Goal: Communication & Community: Ask a question

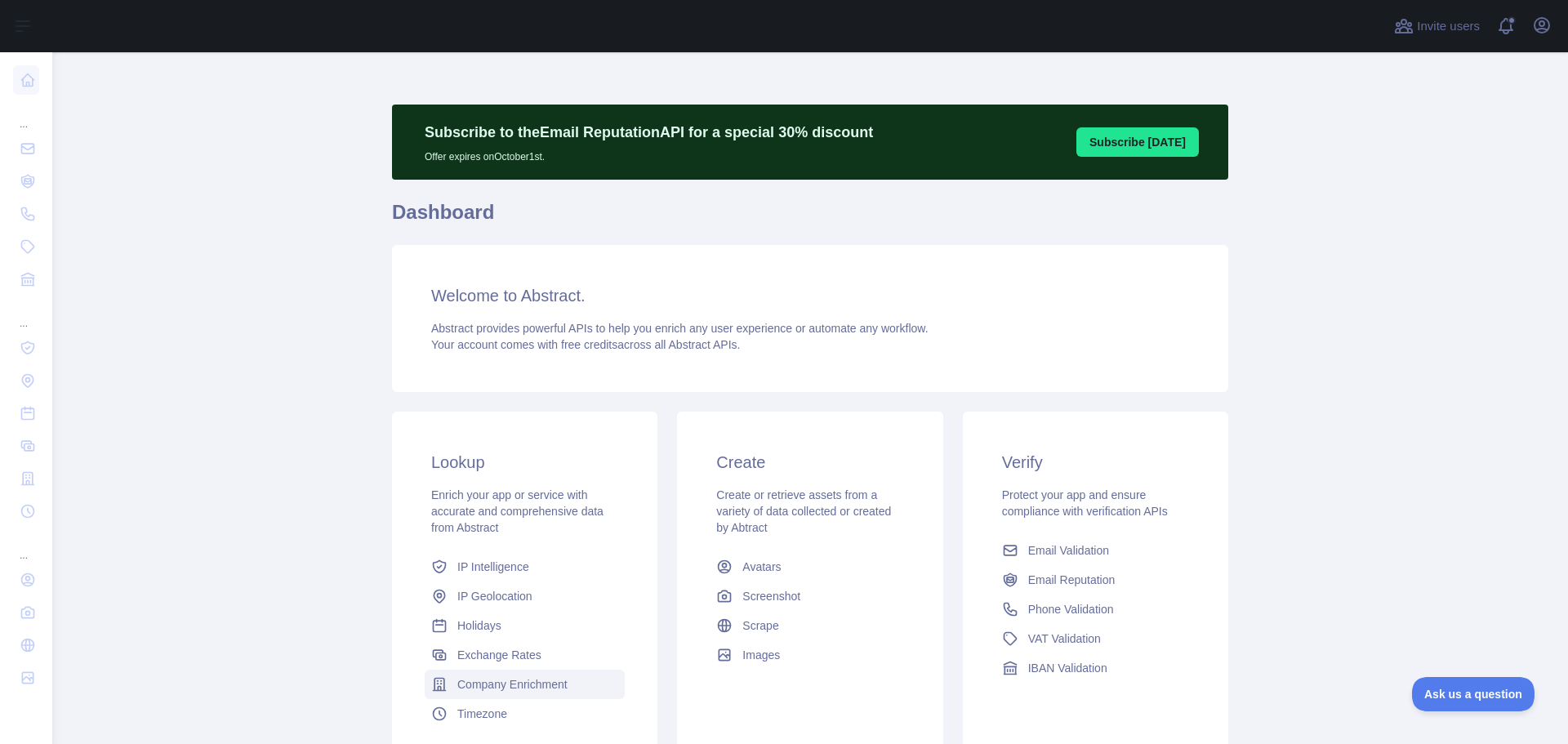
click at [522, 683] on span "Company Enrichment" at bounding box center [512, 683] width 110 height 16
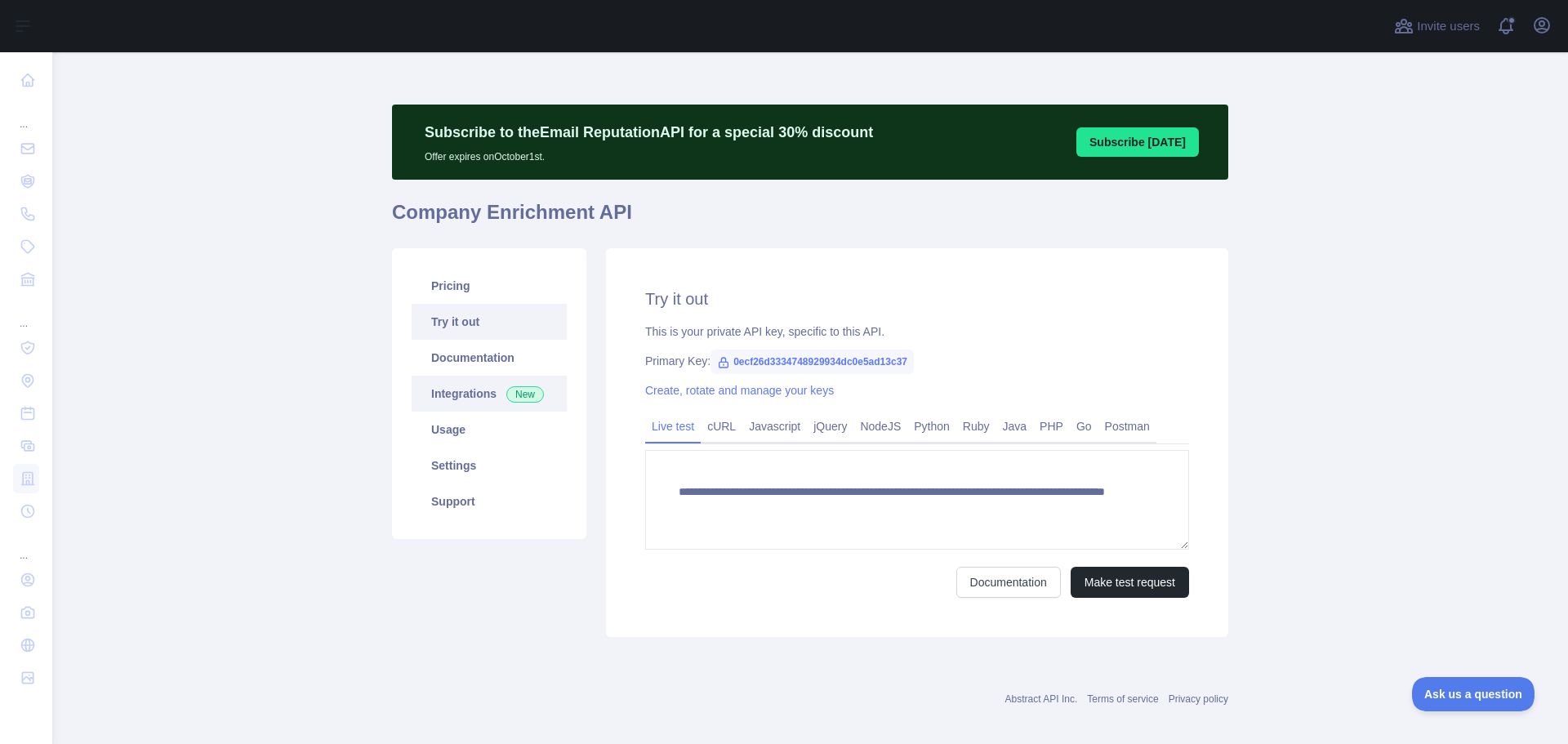
click at [474, 390] on link "Integrations New" at bounding box center [489, 393] width 155 height 36
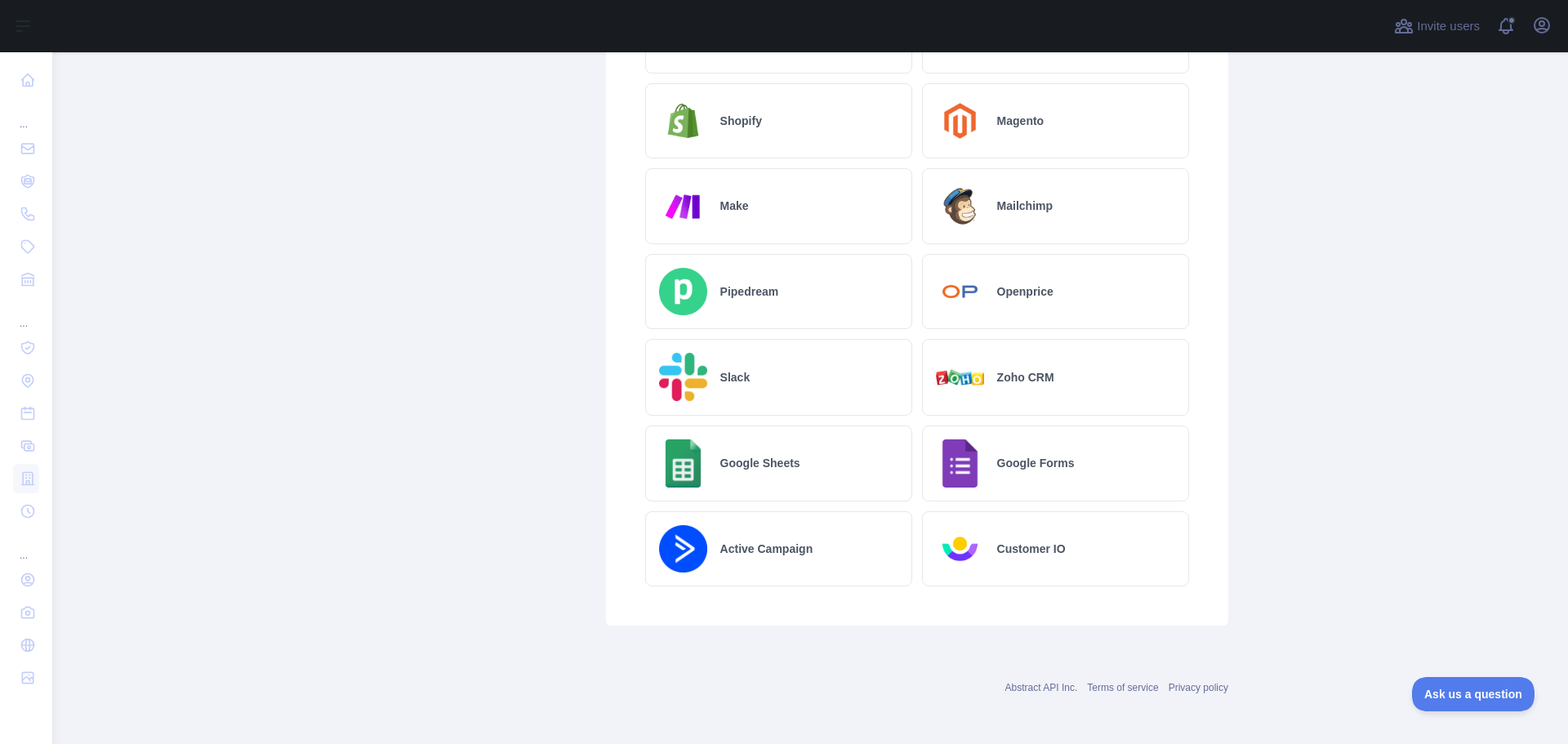
scroll to position [785, 0]
click at [774, 460] on h2 "Google Sheets" at bounding box center [761, 460] width 80 height 16
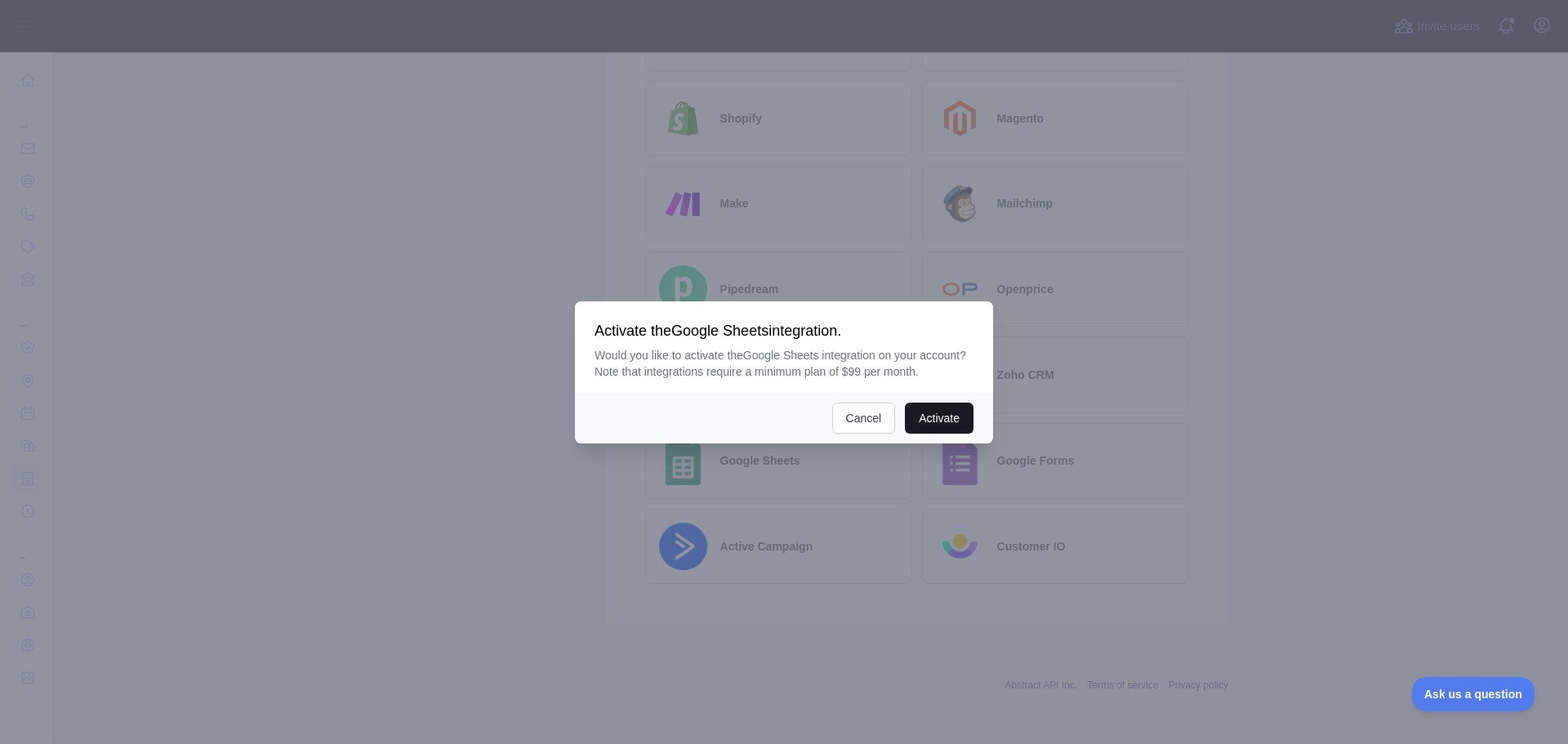
click at [941, 418] on button "Activate" at bounding box center [939, 418] width 68 height 31
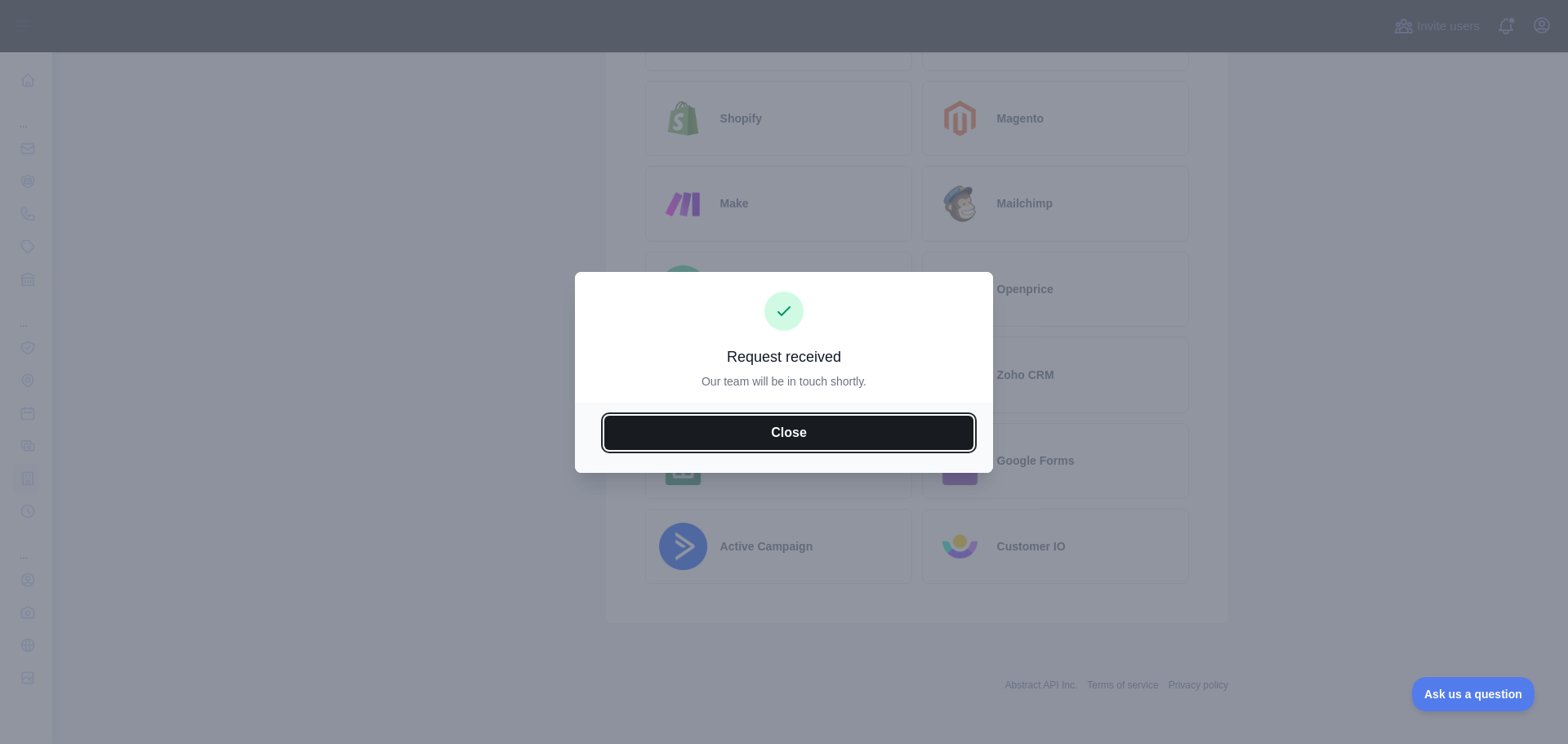
click at [773, 433] on button "Close" at bounding box center [789, 433] width 369 height 35
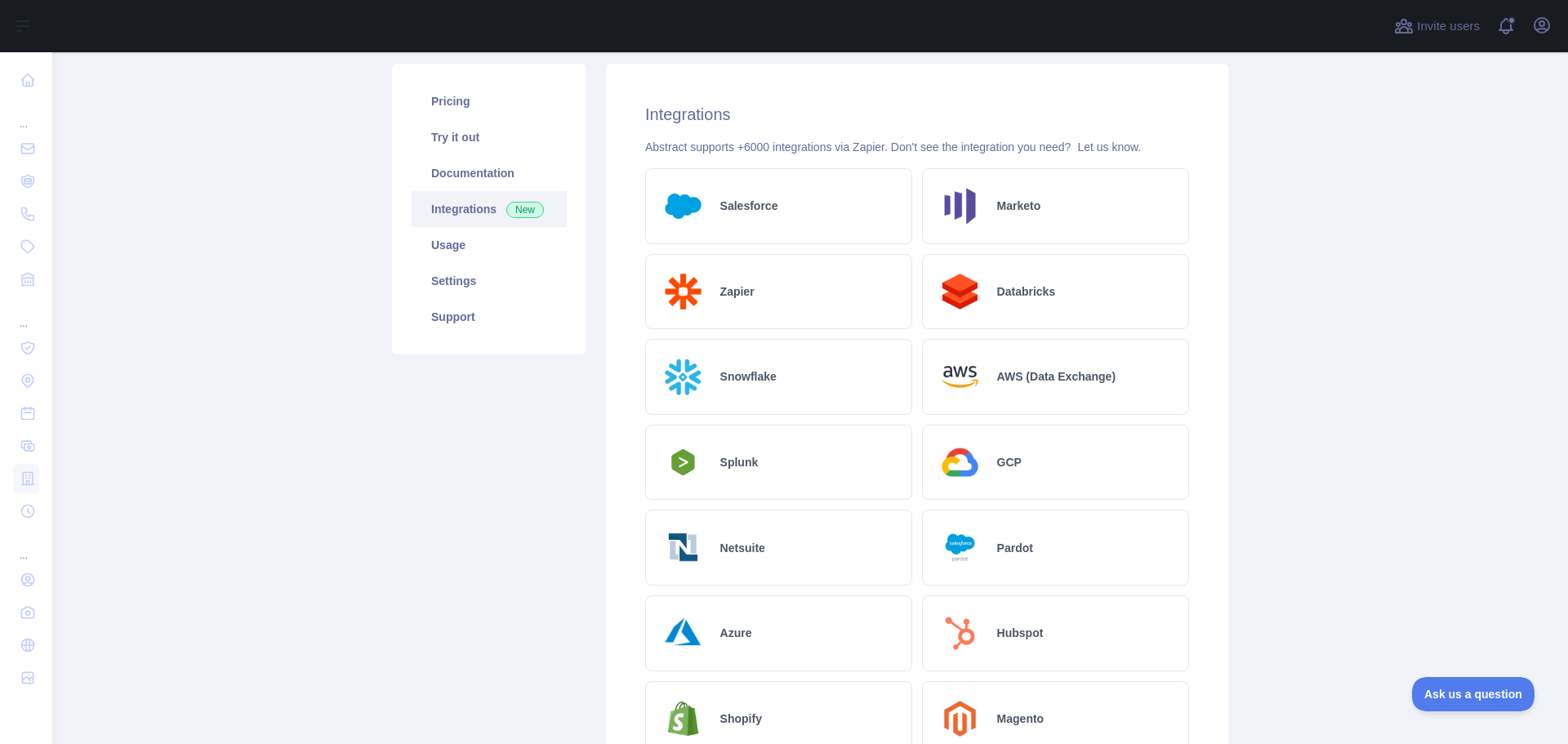
scroll to position [0, 0]
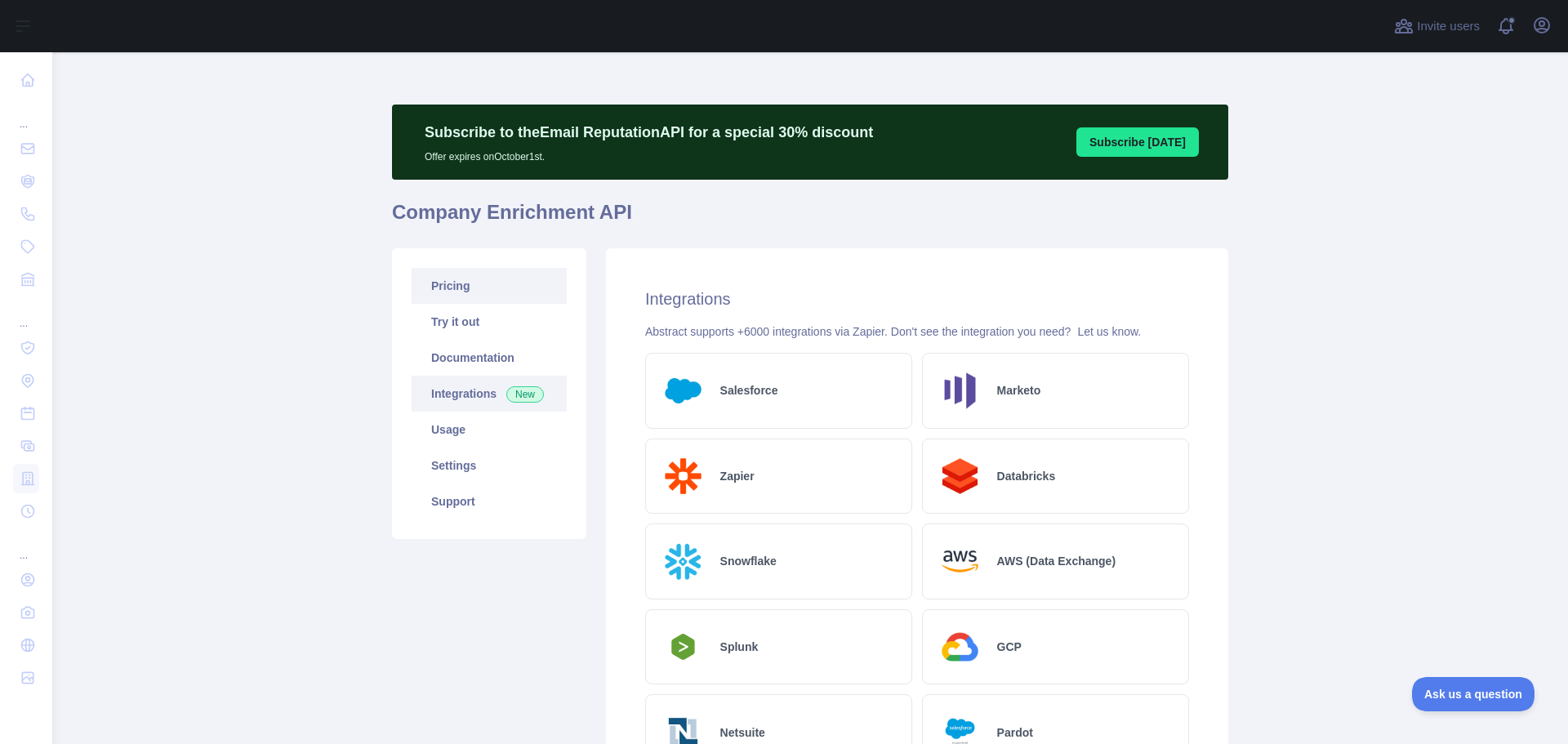
click at [455, 288] on link "Pricing" at bounding box center [489, 286] width 155 height 36
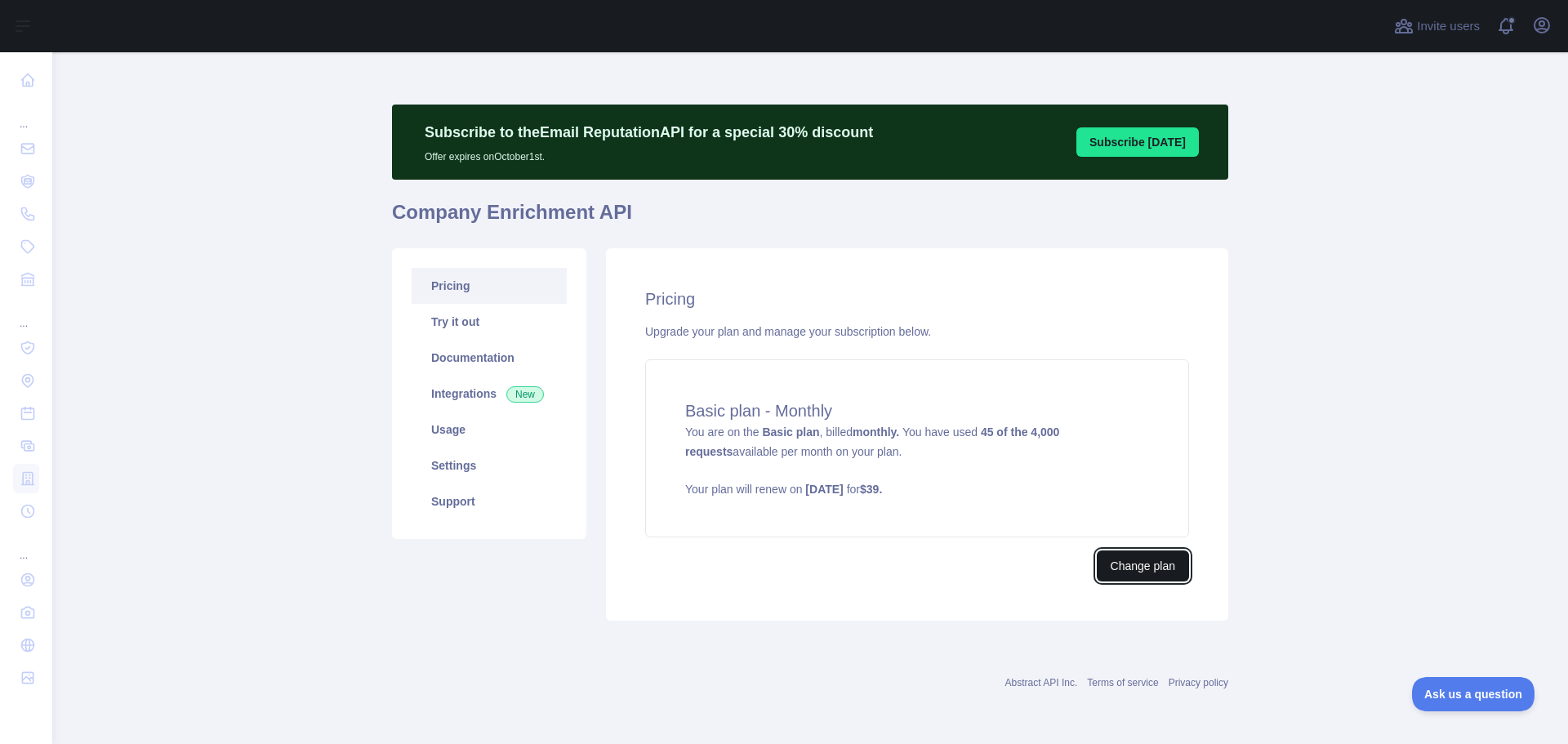
click at [1139, 567] on button "Change plan" at bounding box center [1143, 565] width 93 height 31
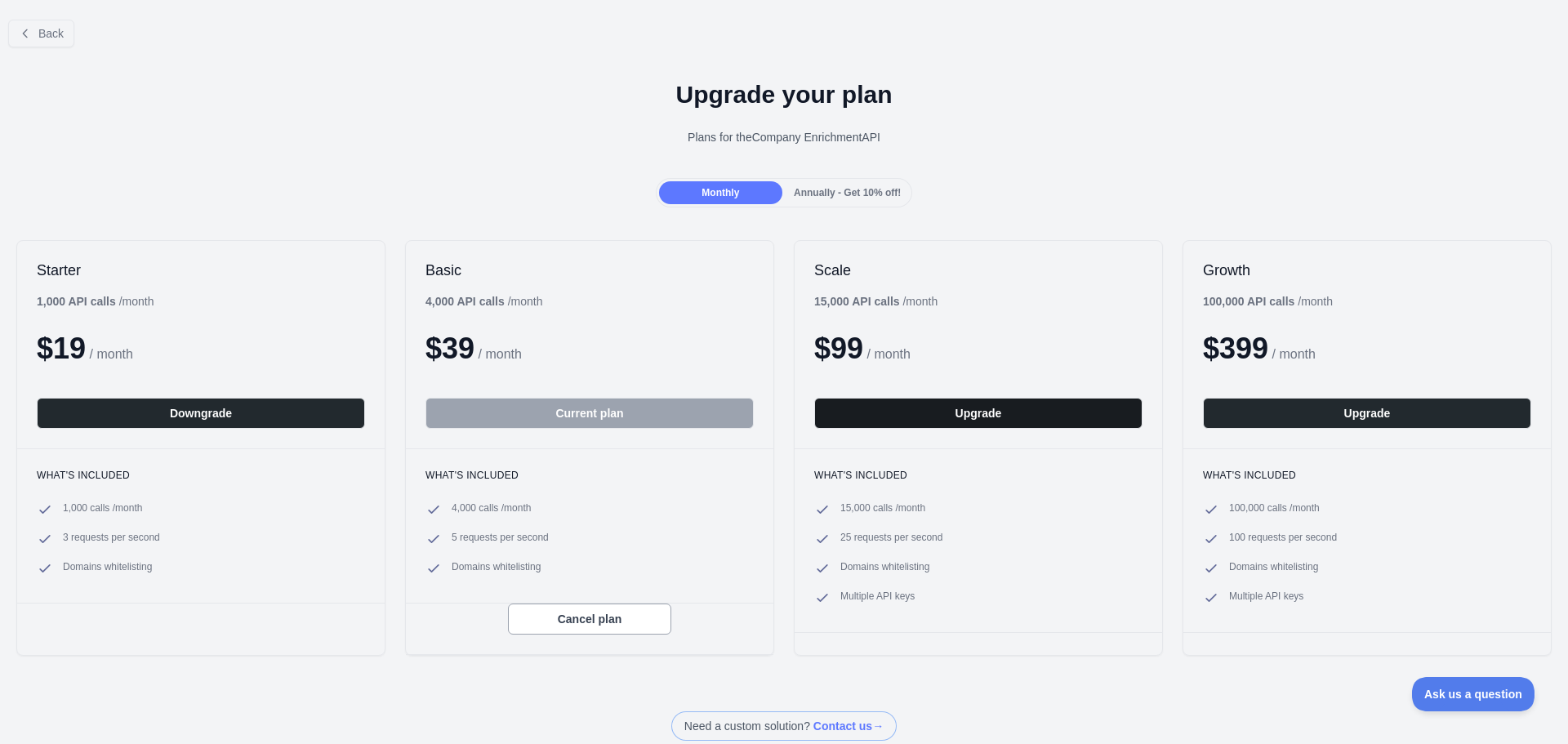
click at [960, 415] on button "Upgrade" at bounding box center [978, 412] width 328 height 31
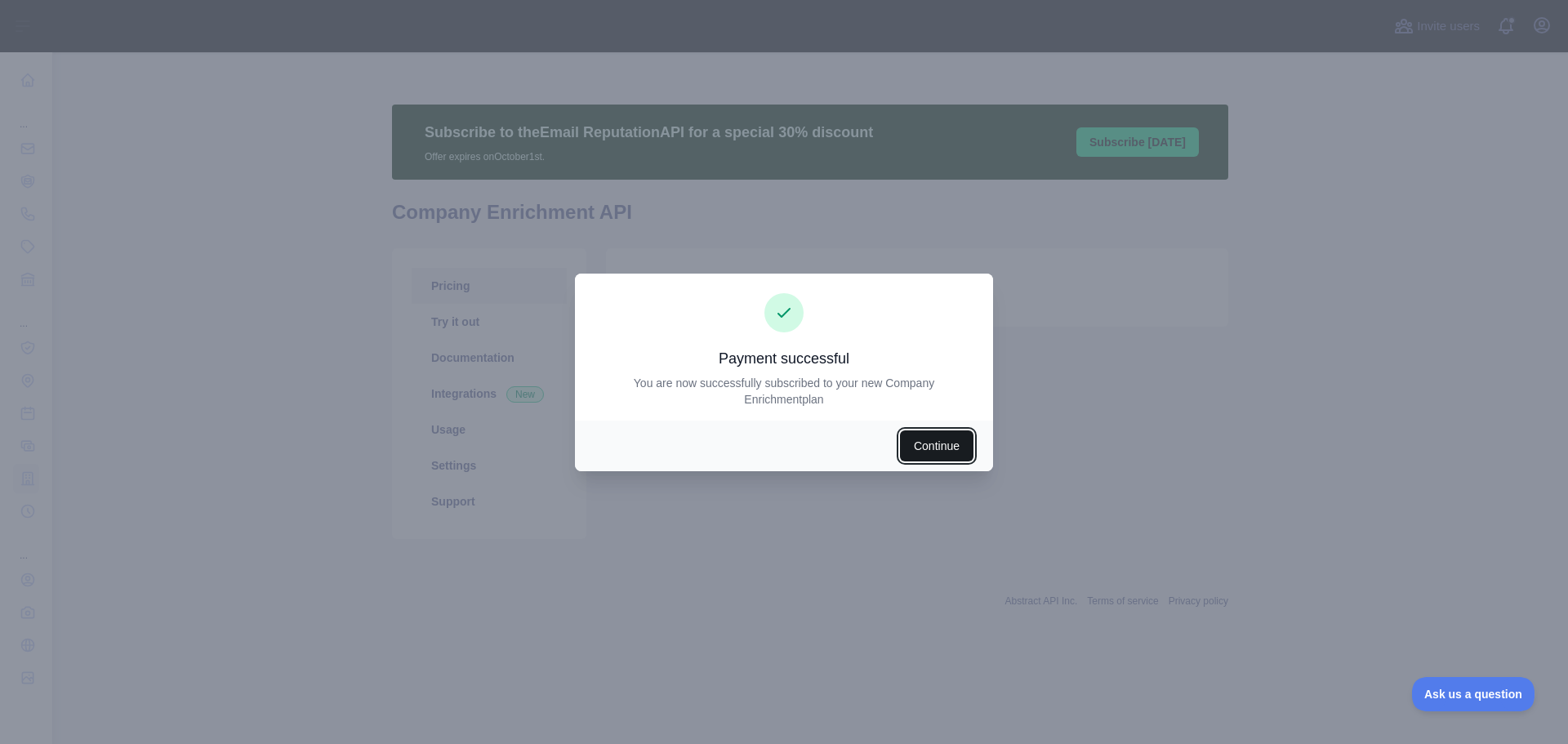
click at [935, 451] on button "Continue" at bounding box center [937, 445] width 74 height 31
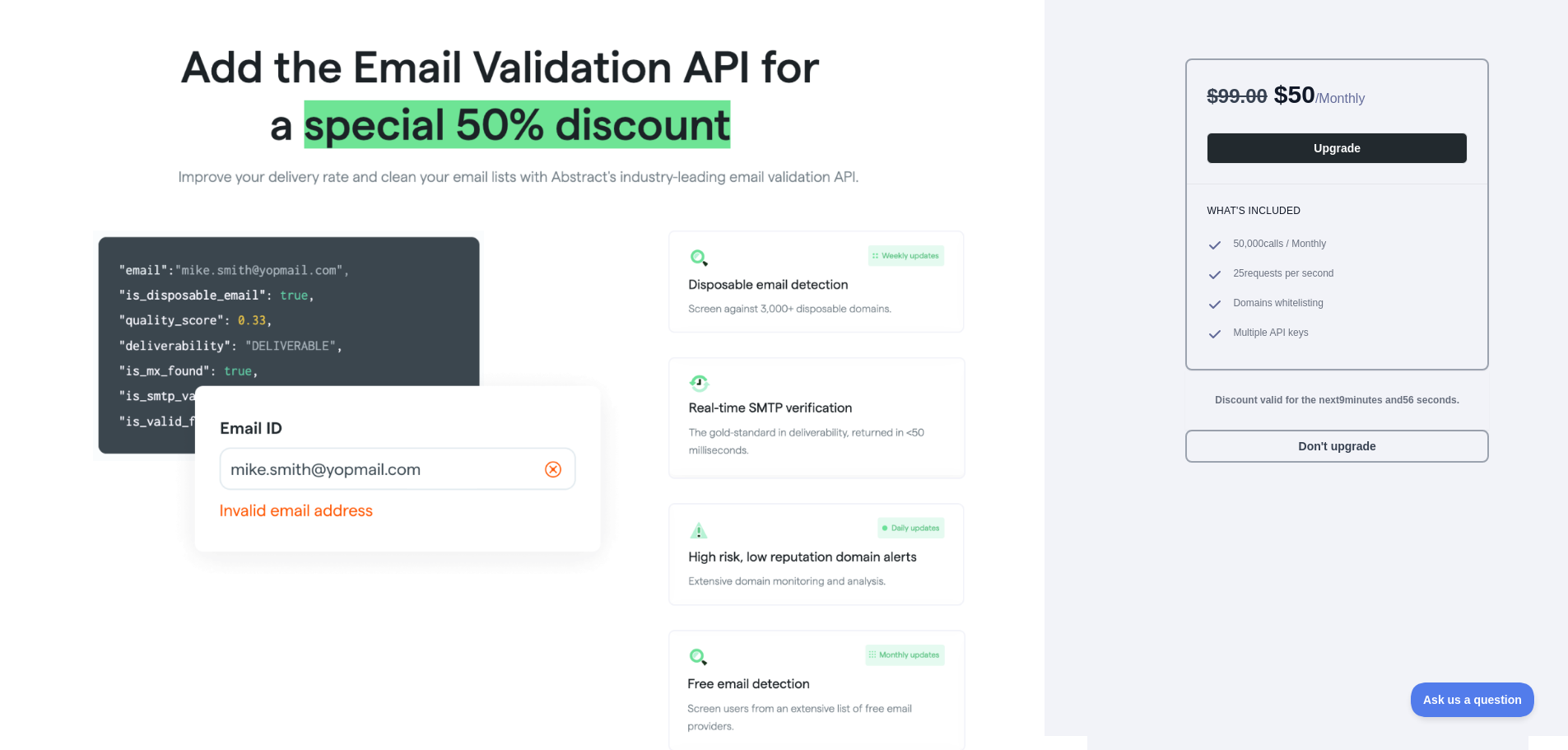
scroll to position [18, 0]
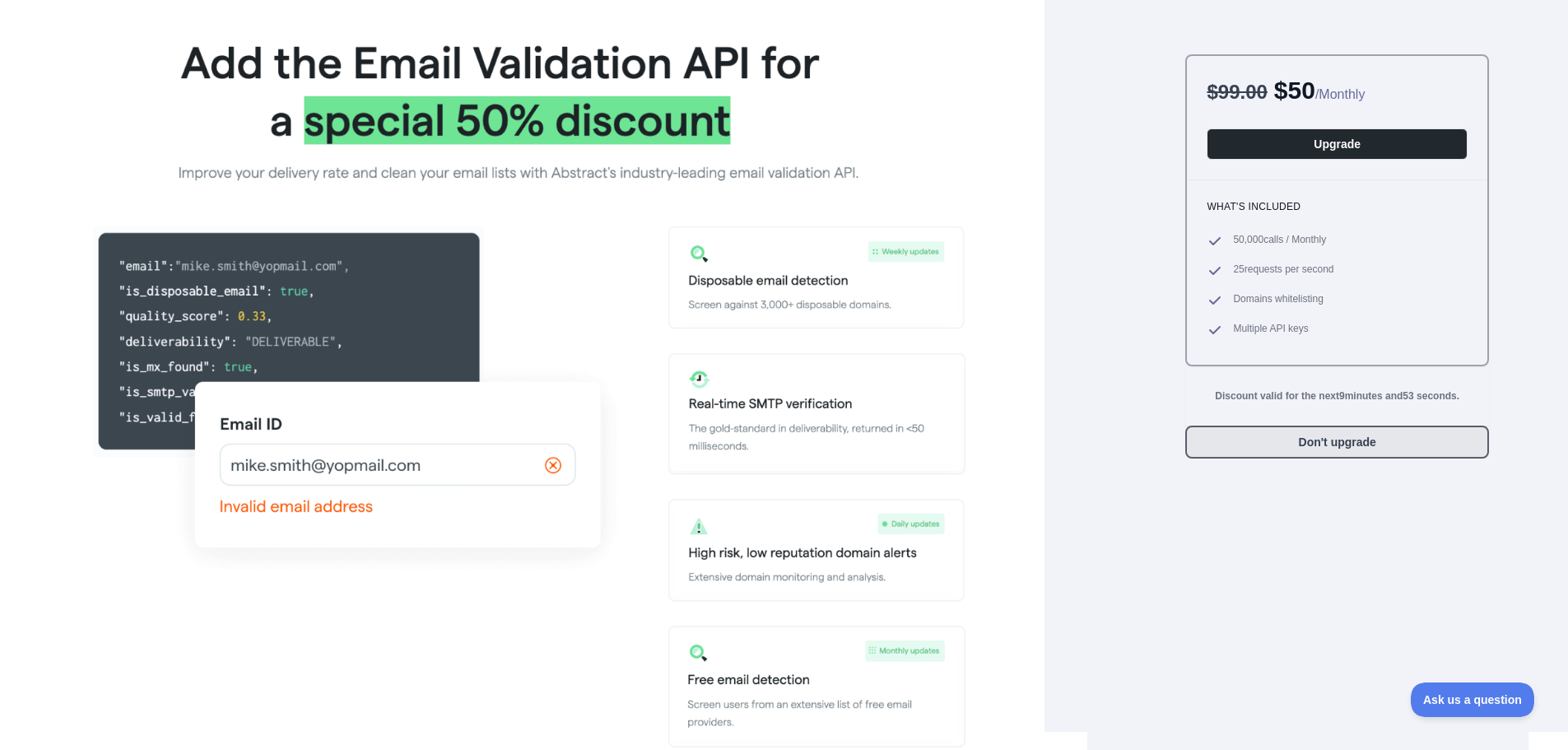
click at [1336, 440] on button "Don't upgrade" at bounding box center [1337, 442] width 303 height 33
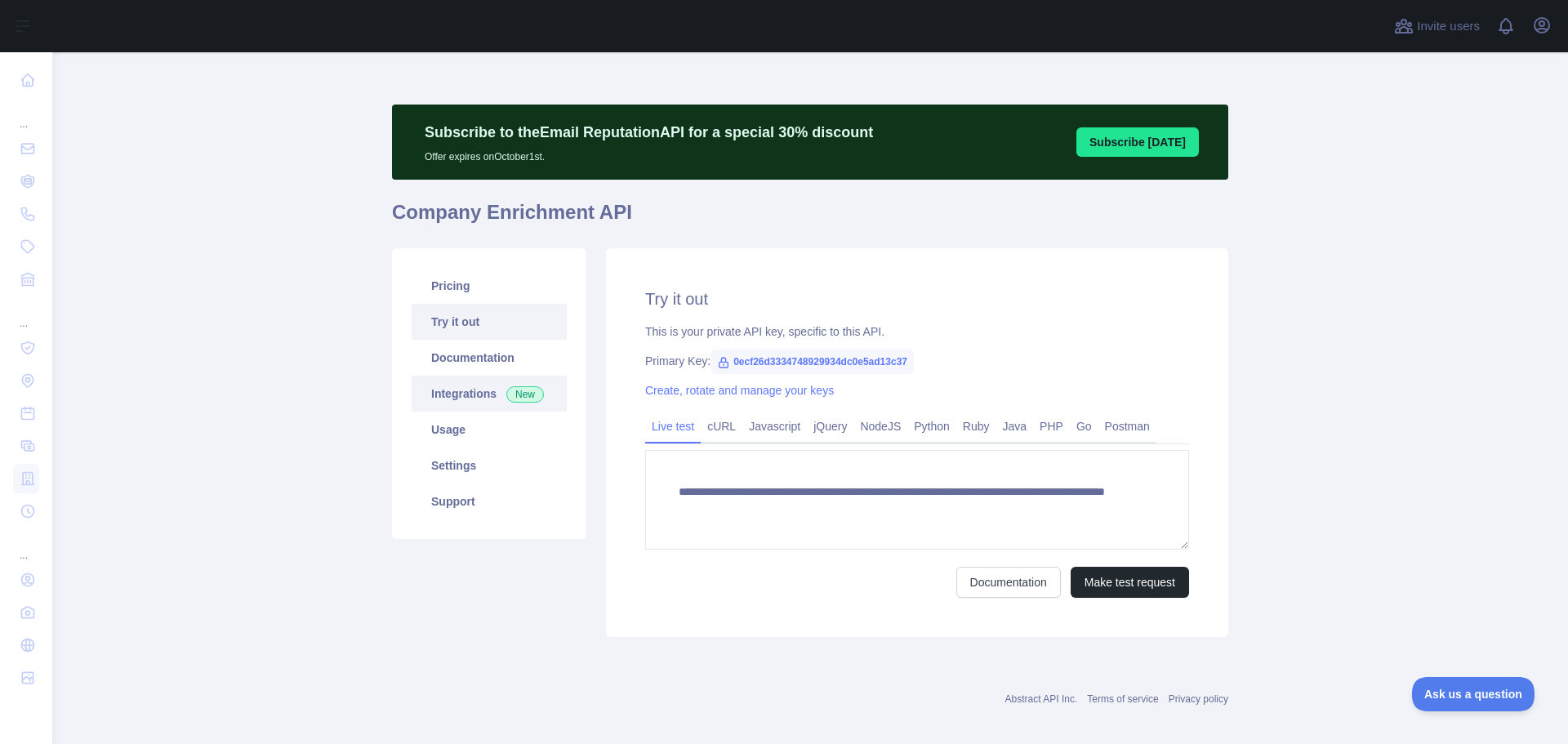
click at [453, 387] on link "Integrations New" at bounding box center [489, 393] width 155 height 36
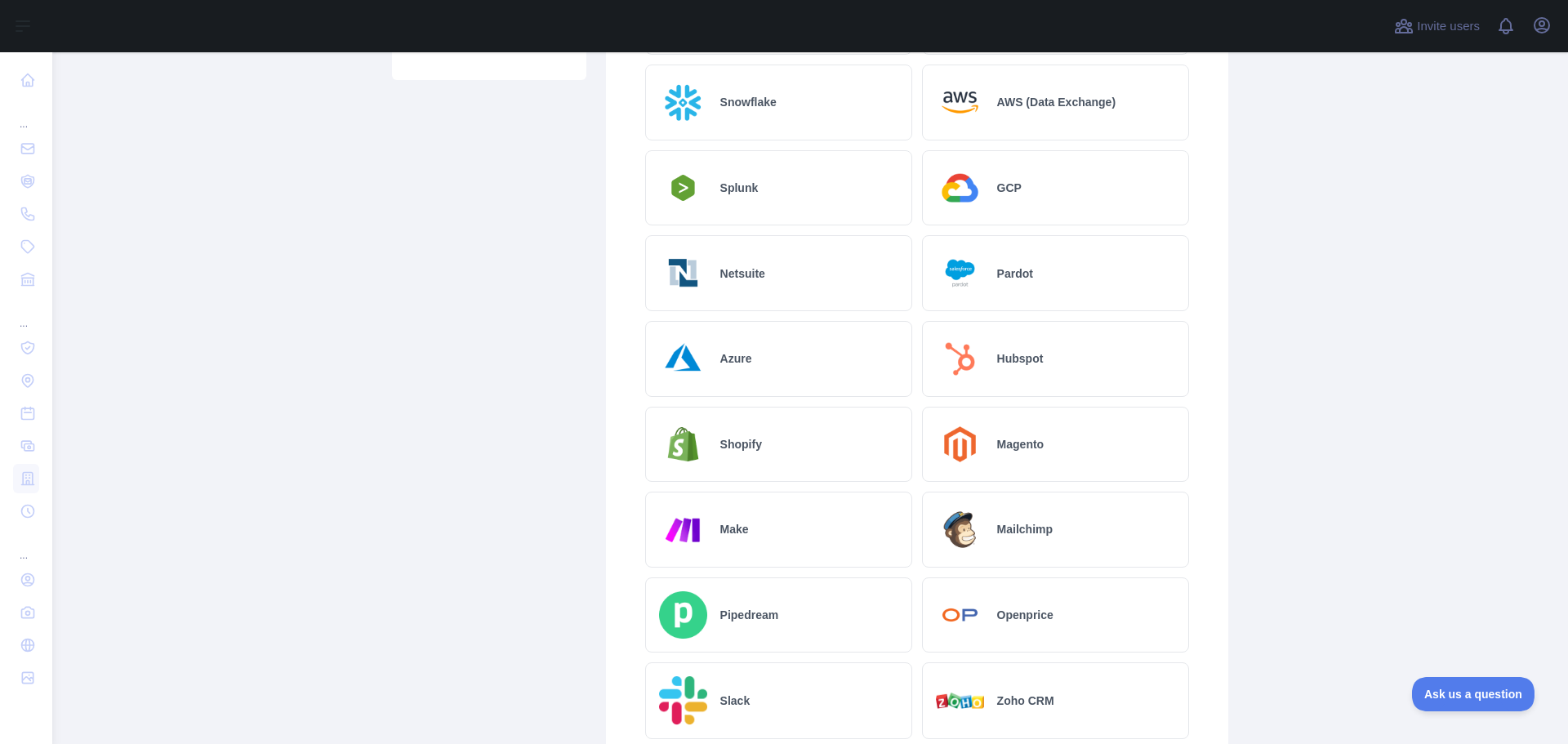
scroll to position [785, 0]
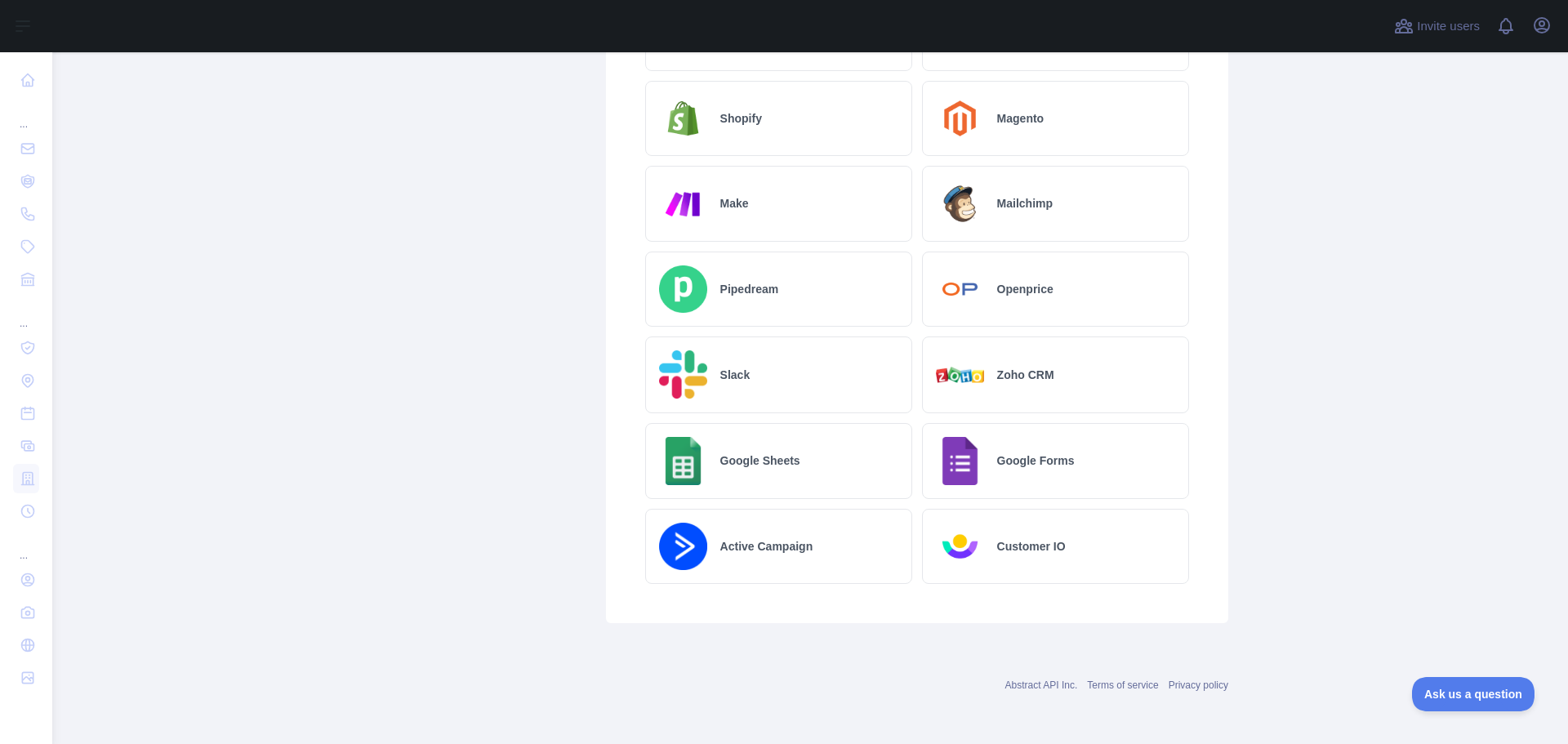
click at [744, 483] on div "Google Sheets" at bounding box center [779, 461] width 267 height 76
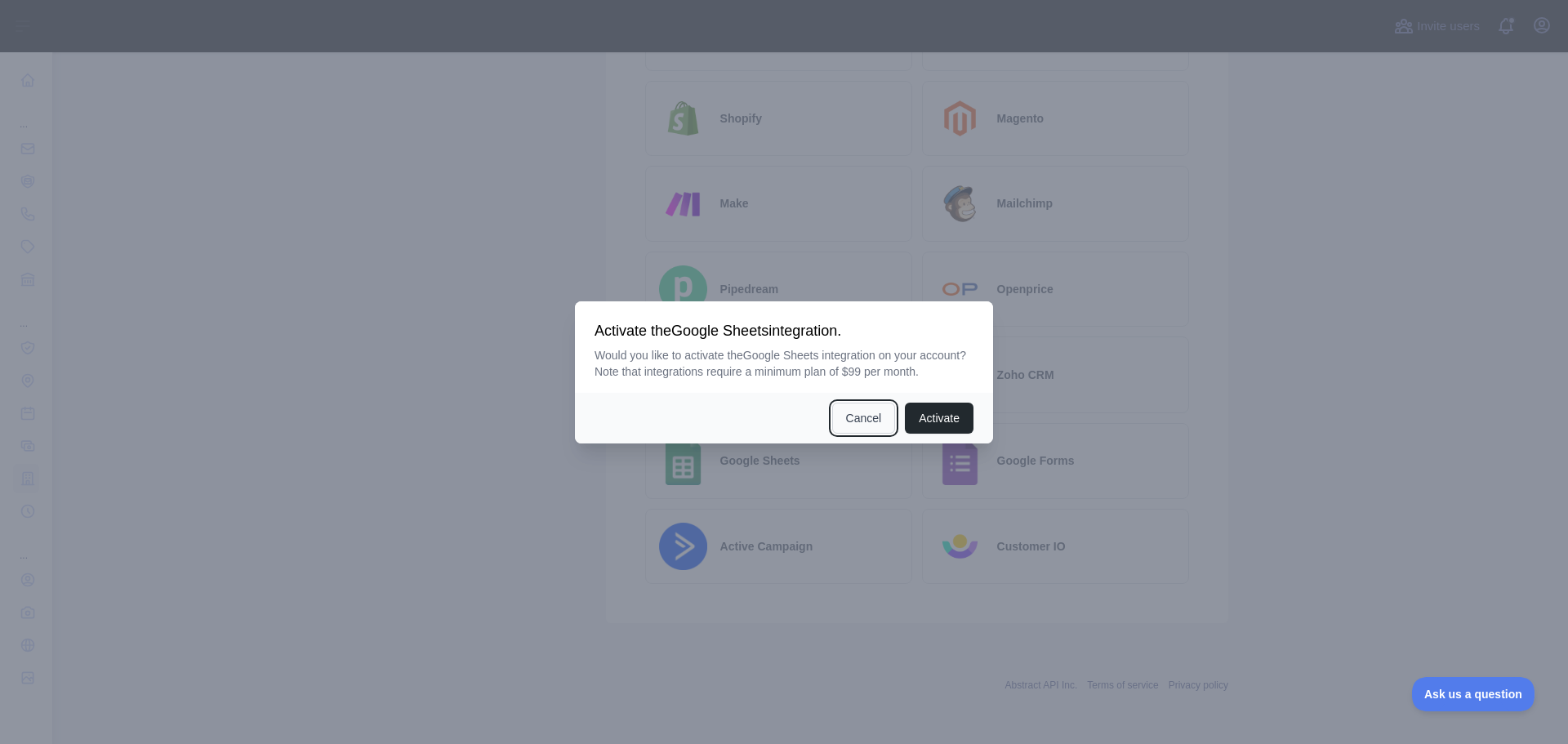
click at [865, 422] on button "Cancel" at bounding box center [864, 418] width 64 height 31
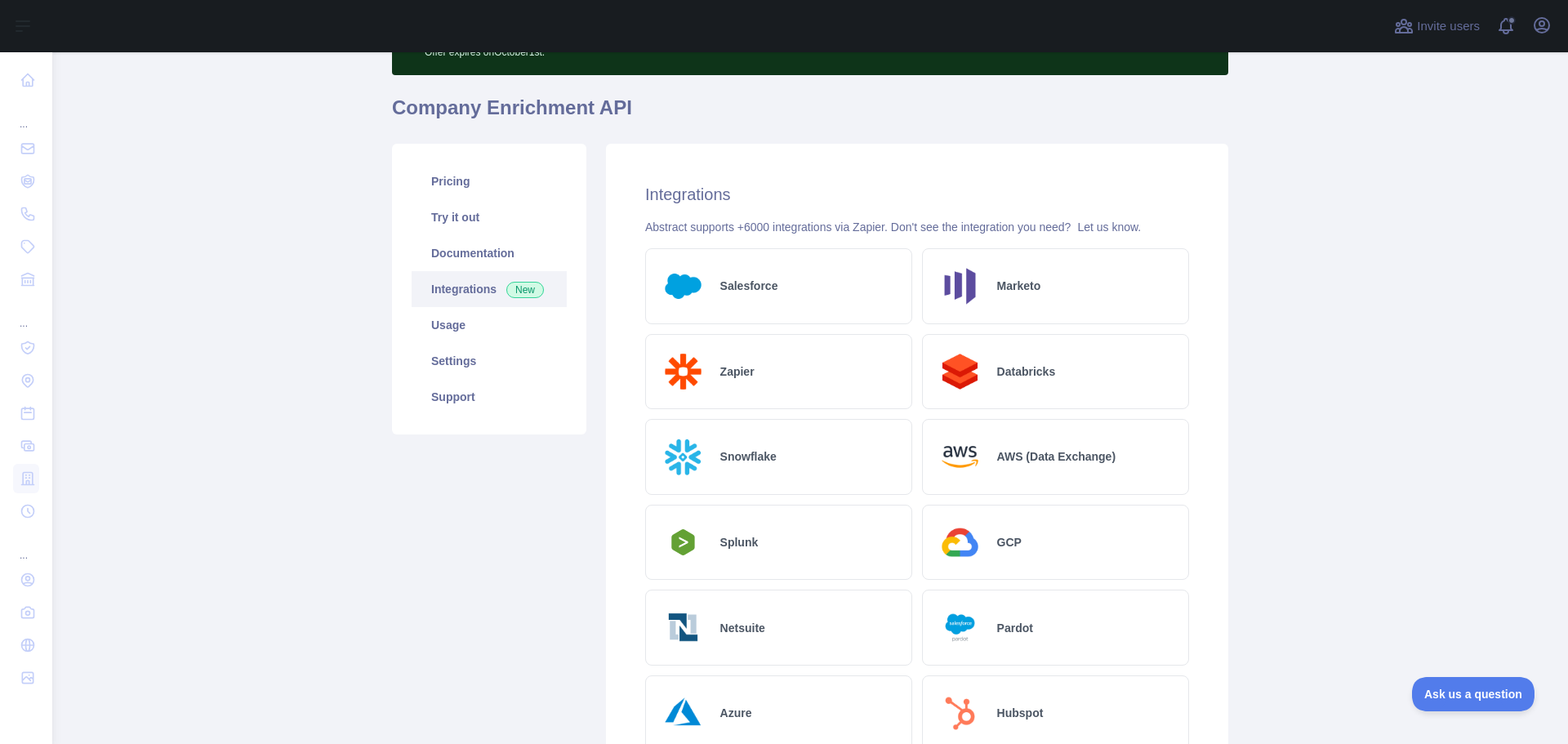
scroll to position [0, 0]
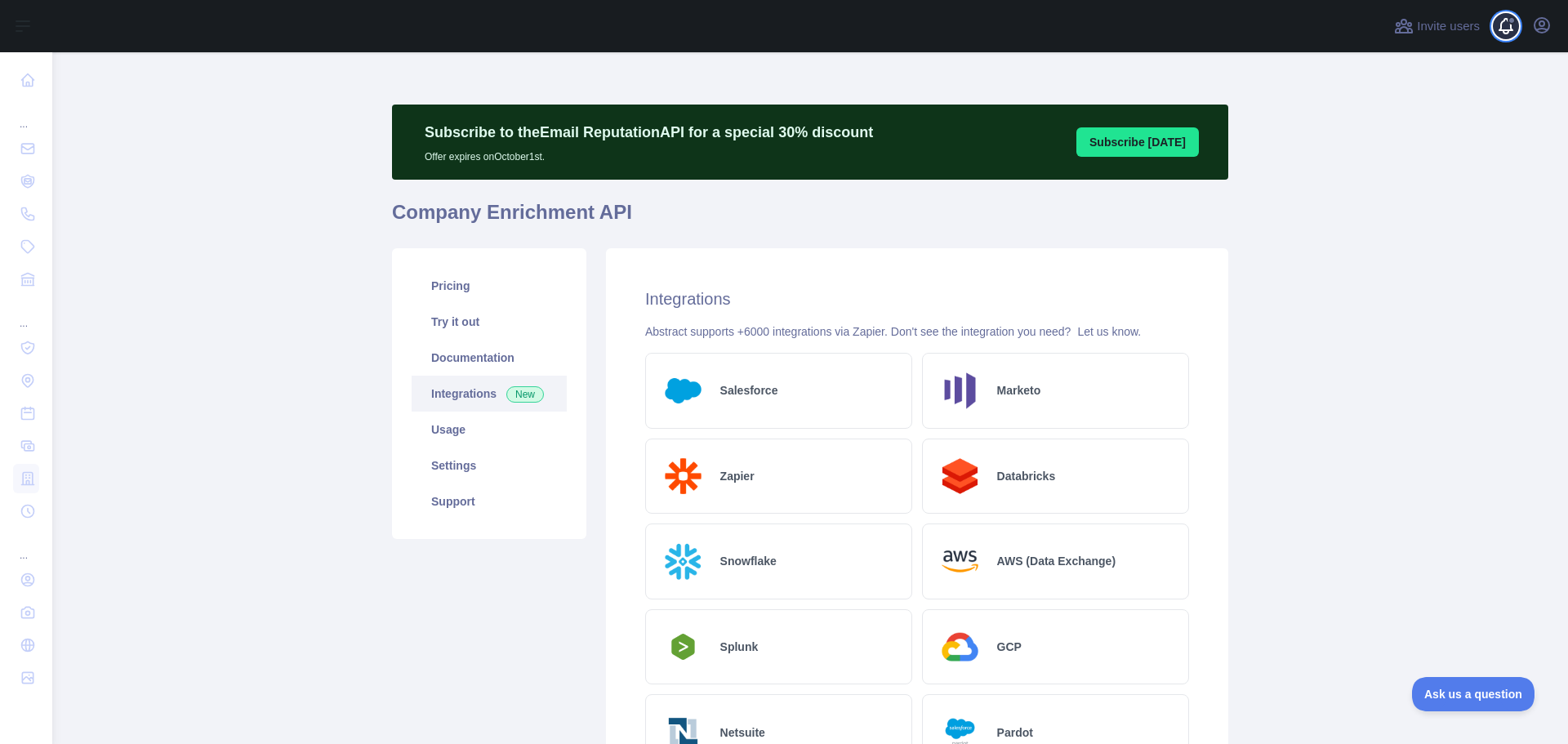
click at [1529, 29] on span at bounding box center [1513, 26] width 33 height 52
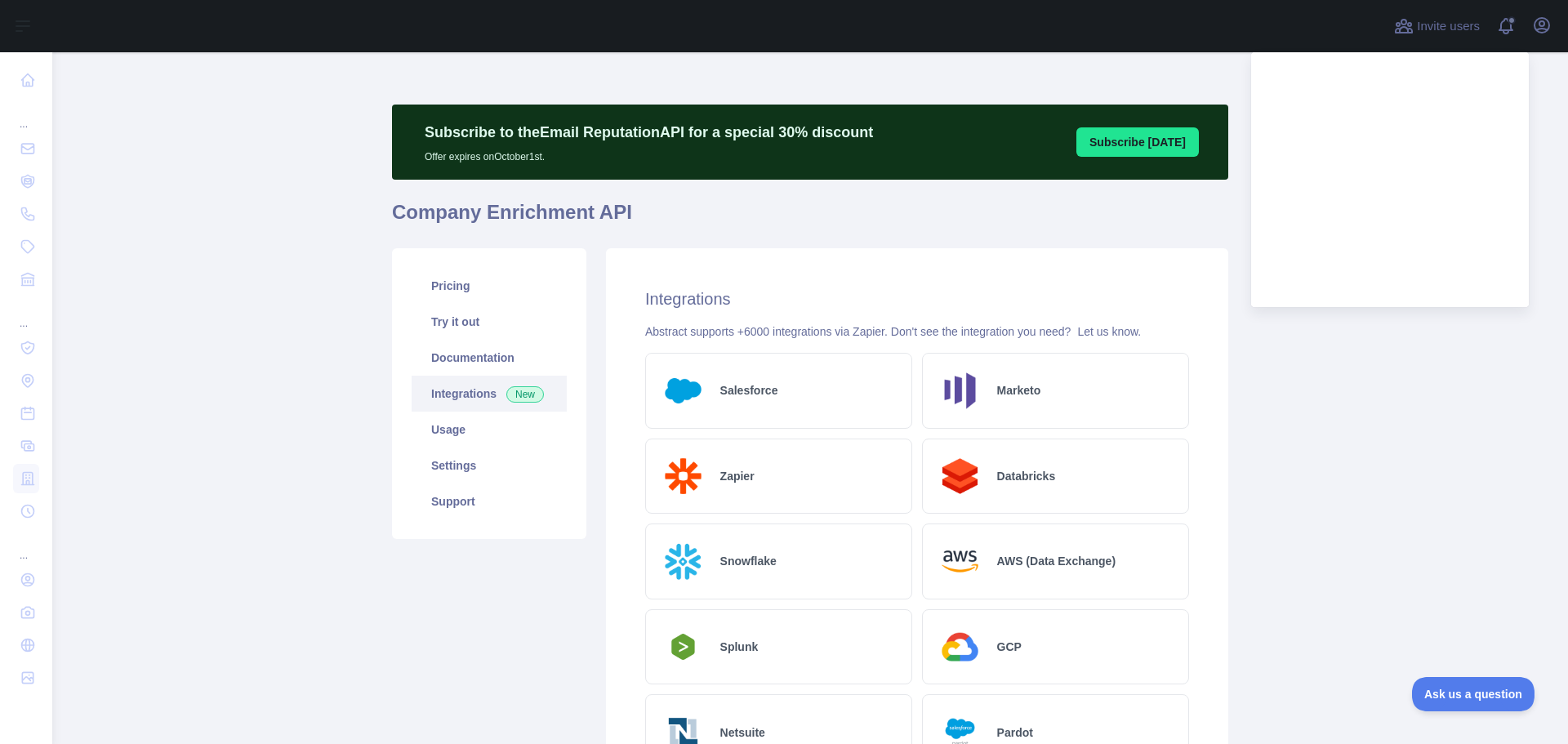
click at [1549, 61] on main "Subscribe to the Email Reputation API for a special 30 % discount Offer expires…" at bounding box center [811, 398] width 1517 height 692
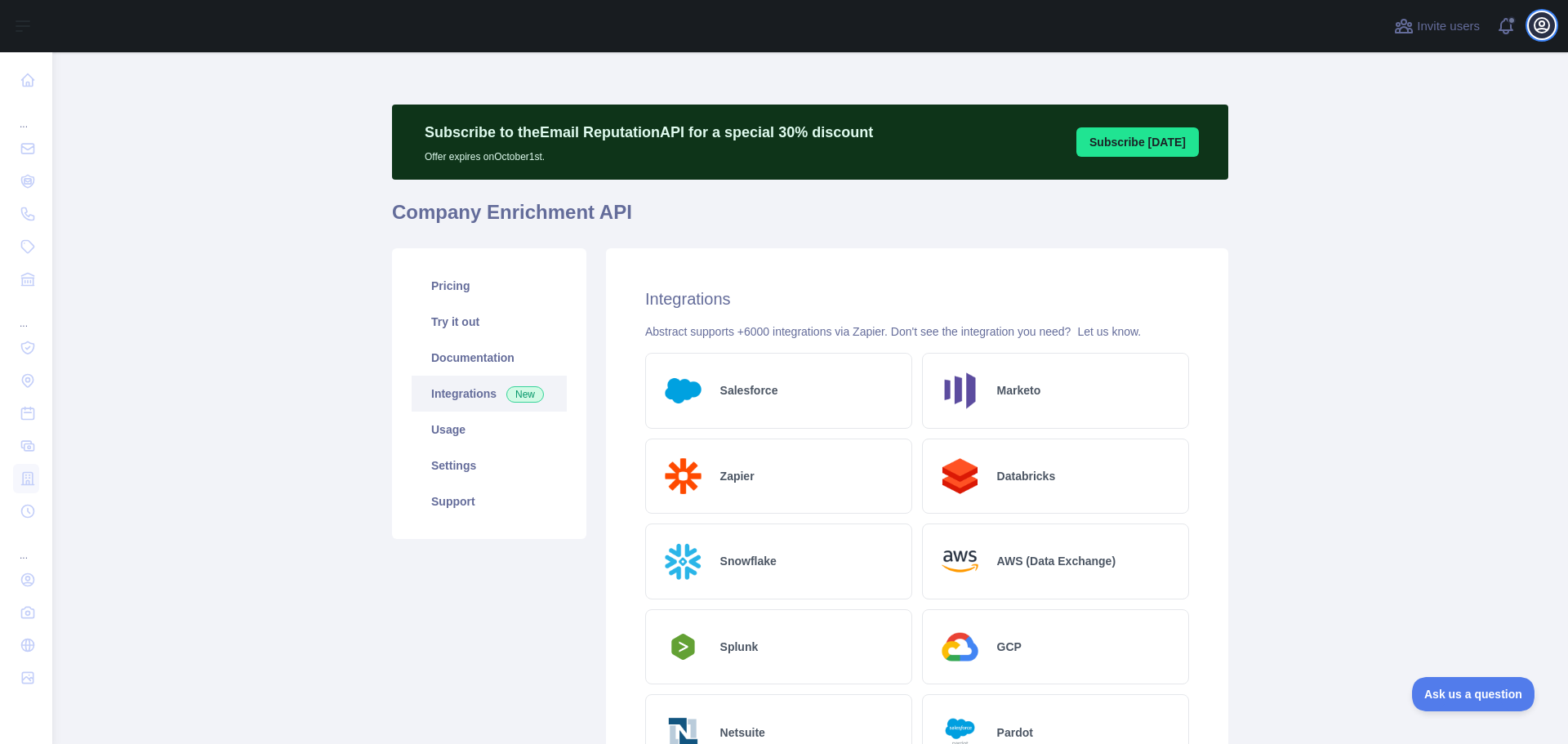
click at [1538, 20] on icon "button" at bounding box center [1543, 25] width 15 height 15
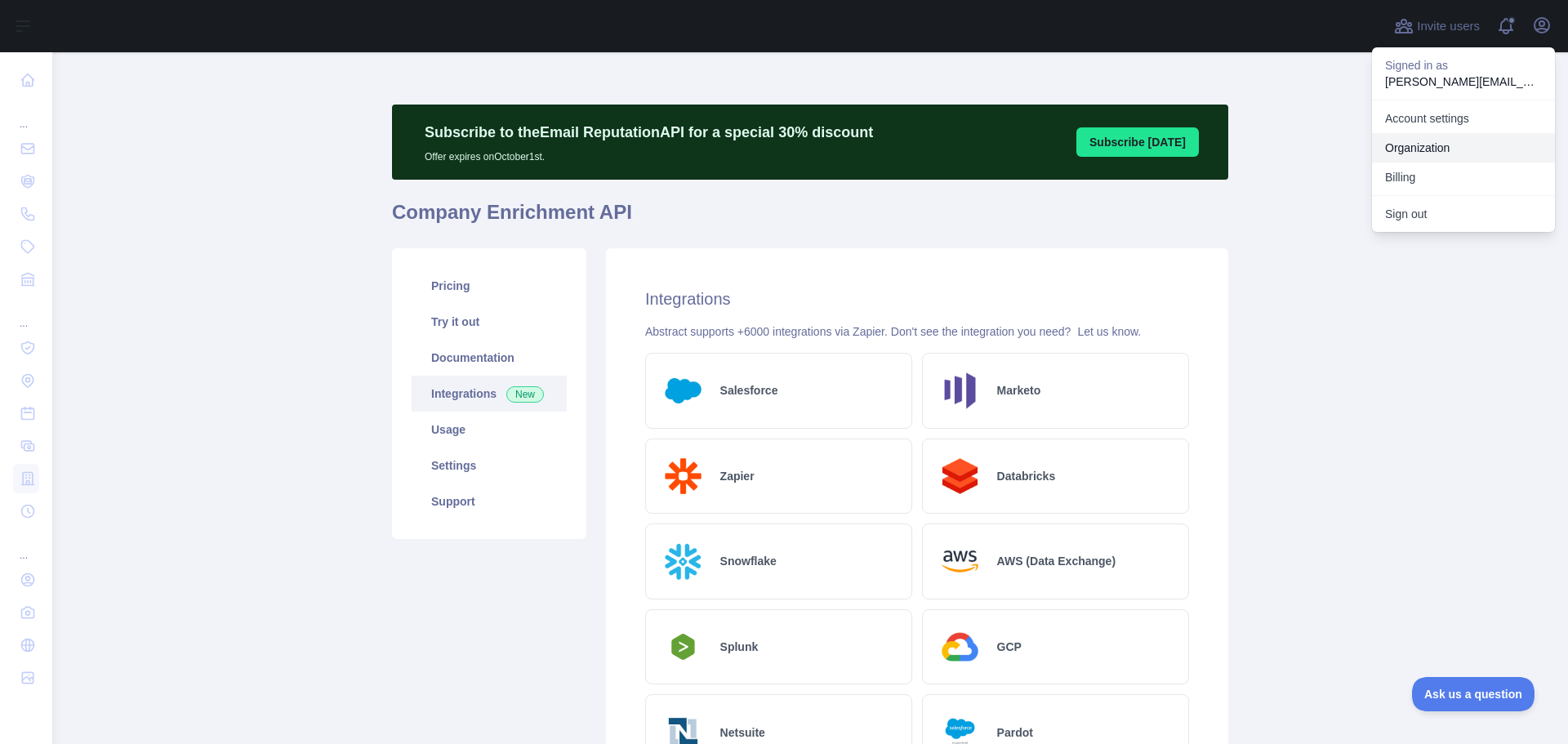
click at [1427, 146] on link "Organization" at bounding box center [1464, 147] width 183 height 29
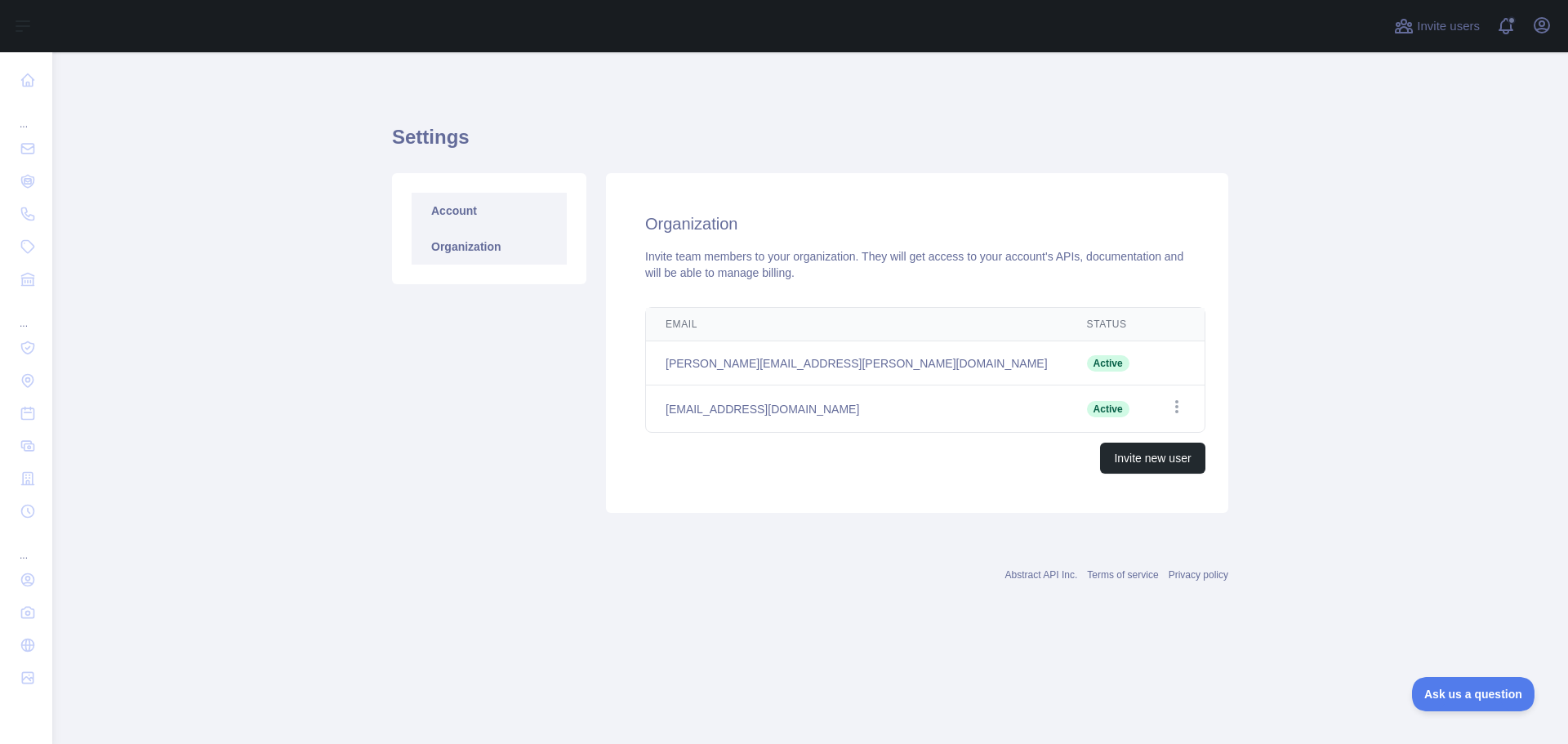
click at [462, 204] on link "Account" at bounding box center [489, 210] width 155 height 36
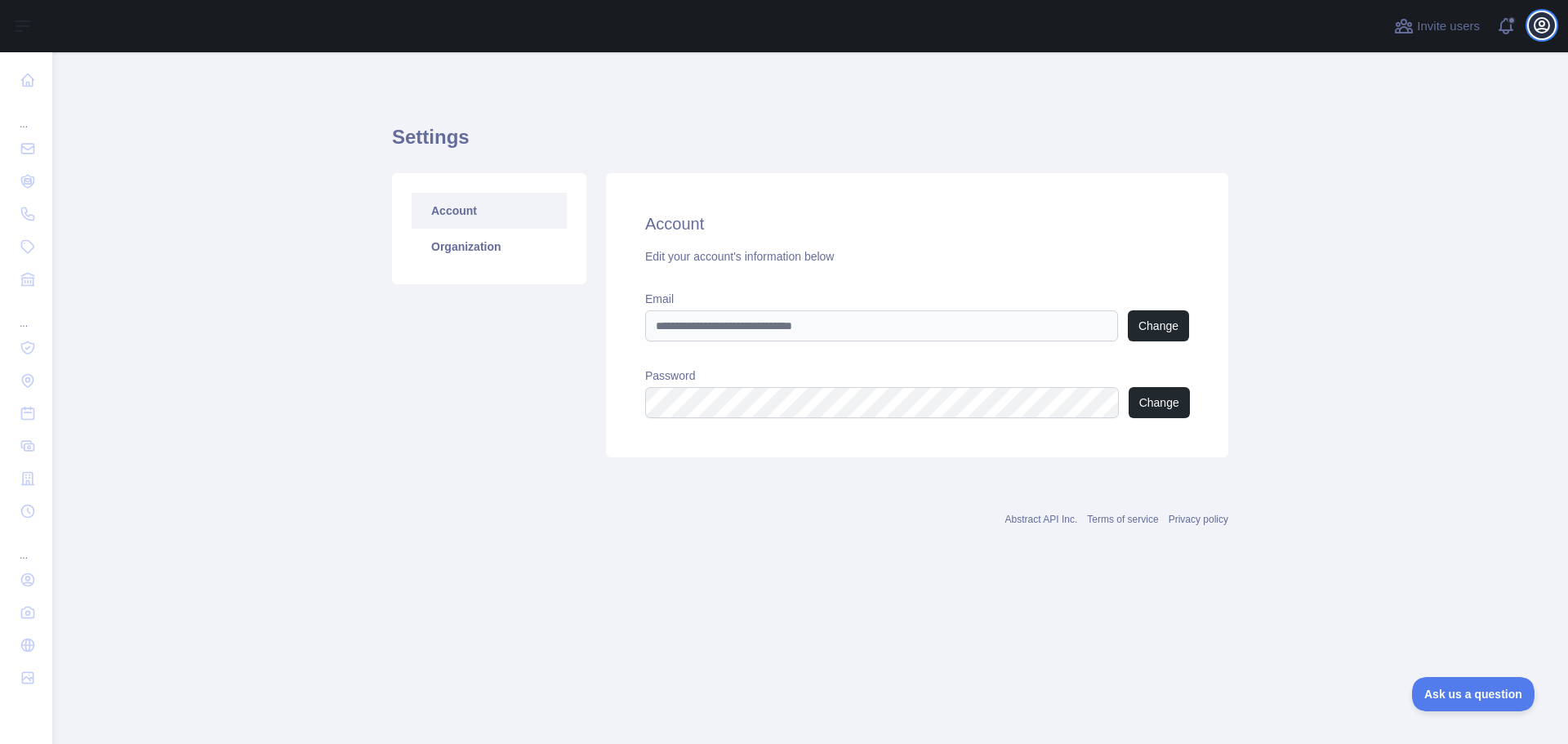
click at [1555, 29] on button "Open user menu" at bounding box center [1543, 25] width 26 height 26
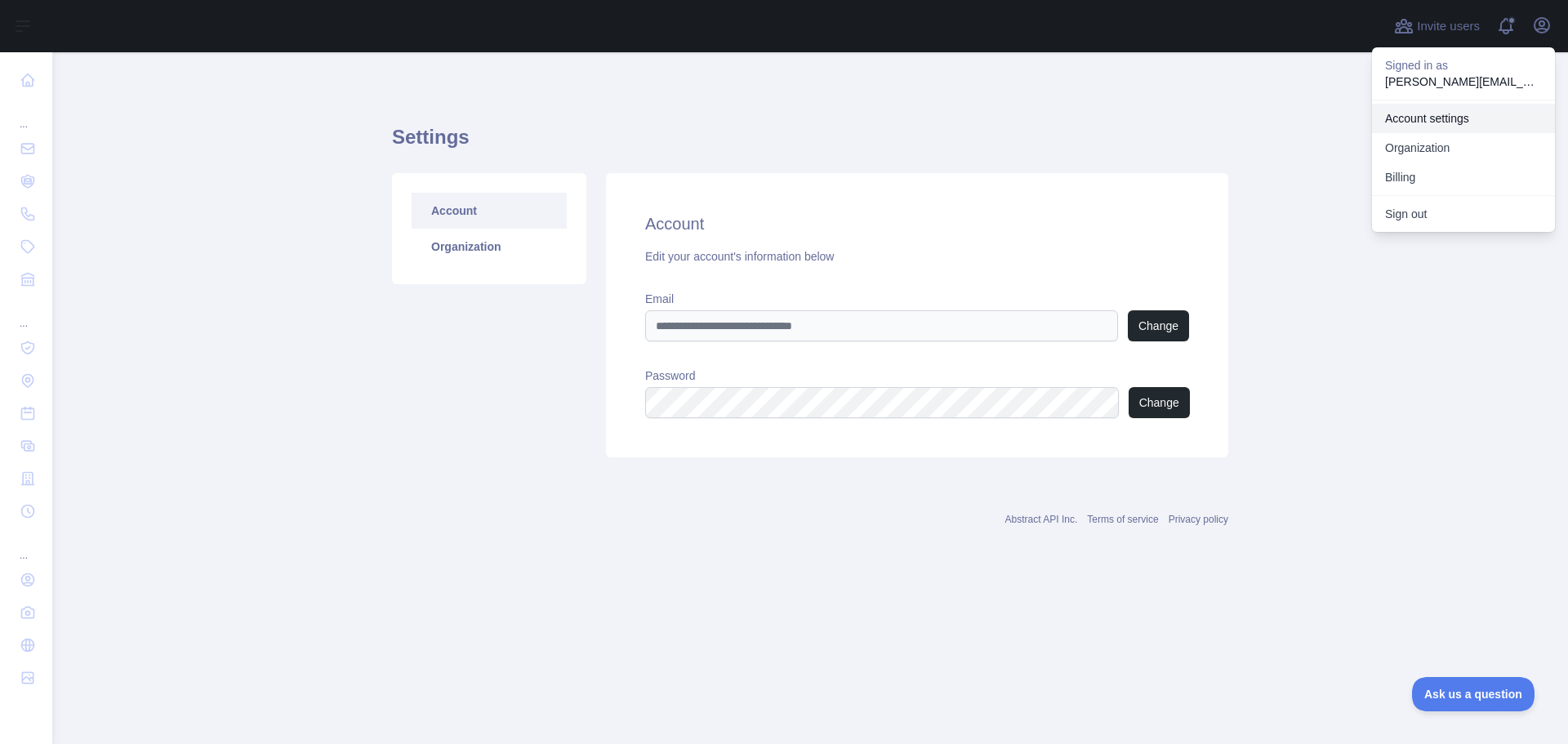
click at [1430, 109] on link "Account settings" at bounding box center [1464, 118] width 183 height 29
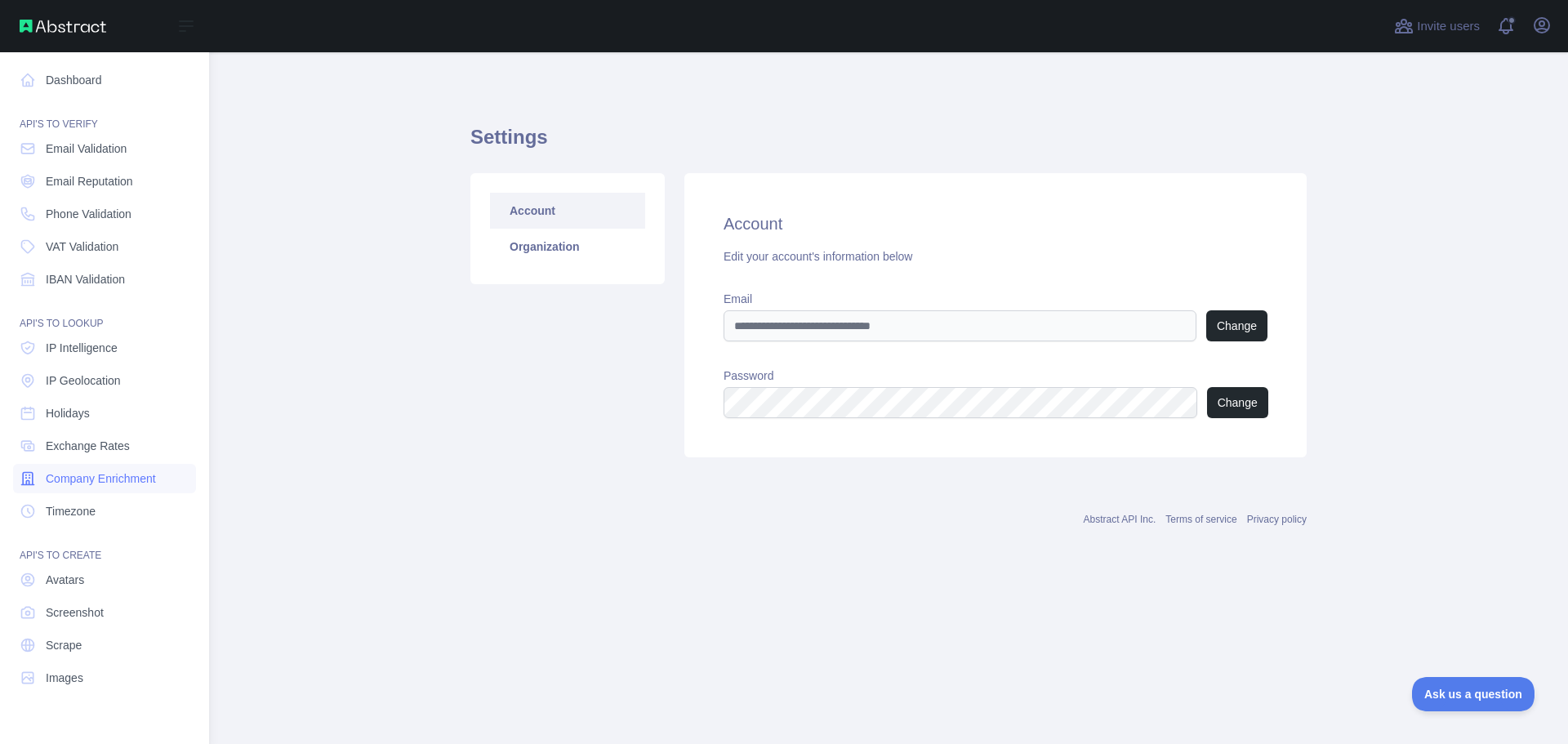
click at [107, 478] on span "Company Enrichment" at bounding box center [101, 478] width 110 height 16
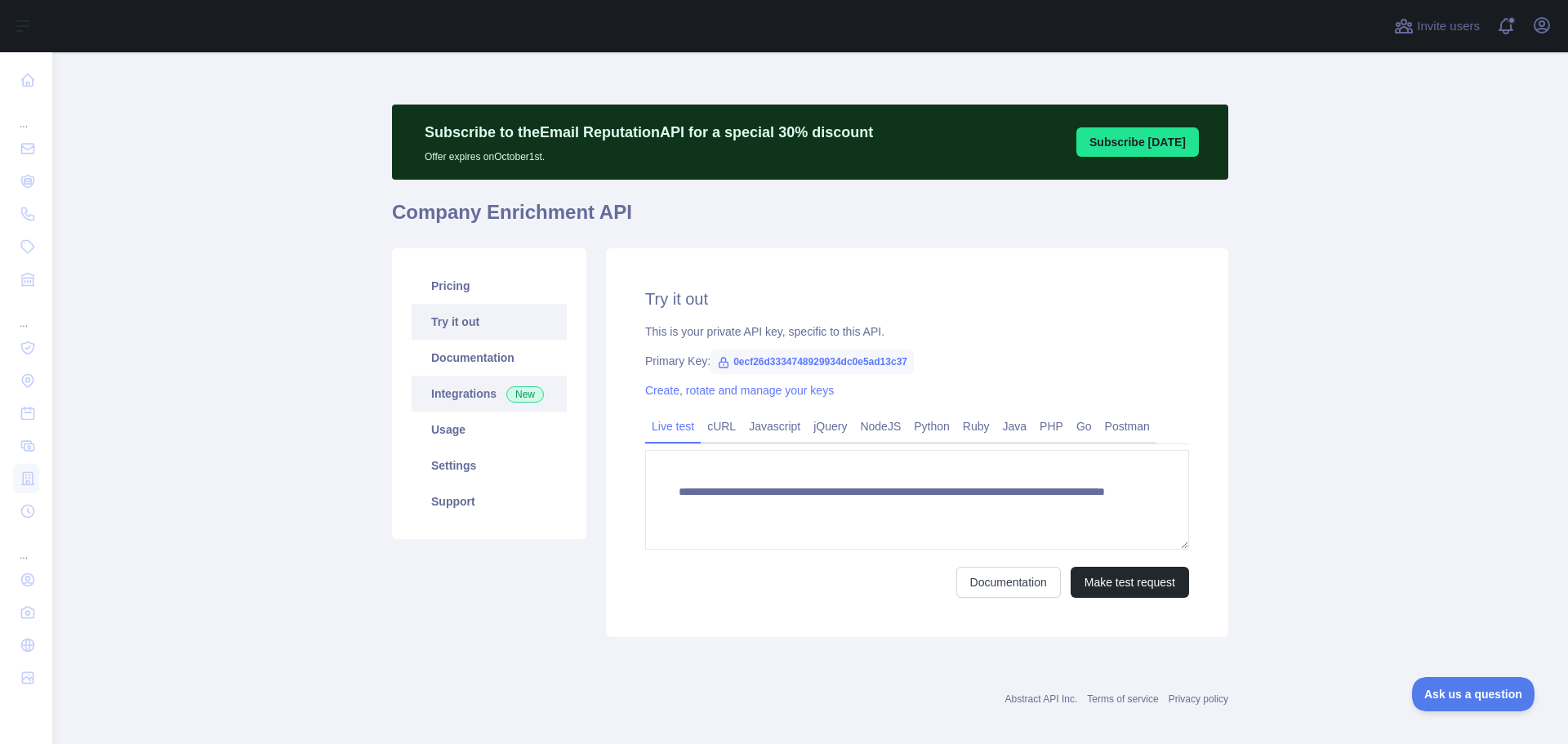
click at [466, 399] on link "Integrations New" at bounding box center [489, 393] width 155 height 36
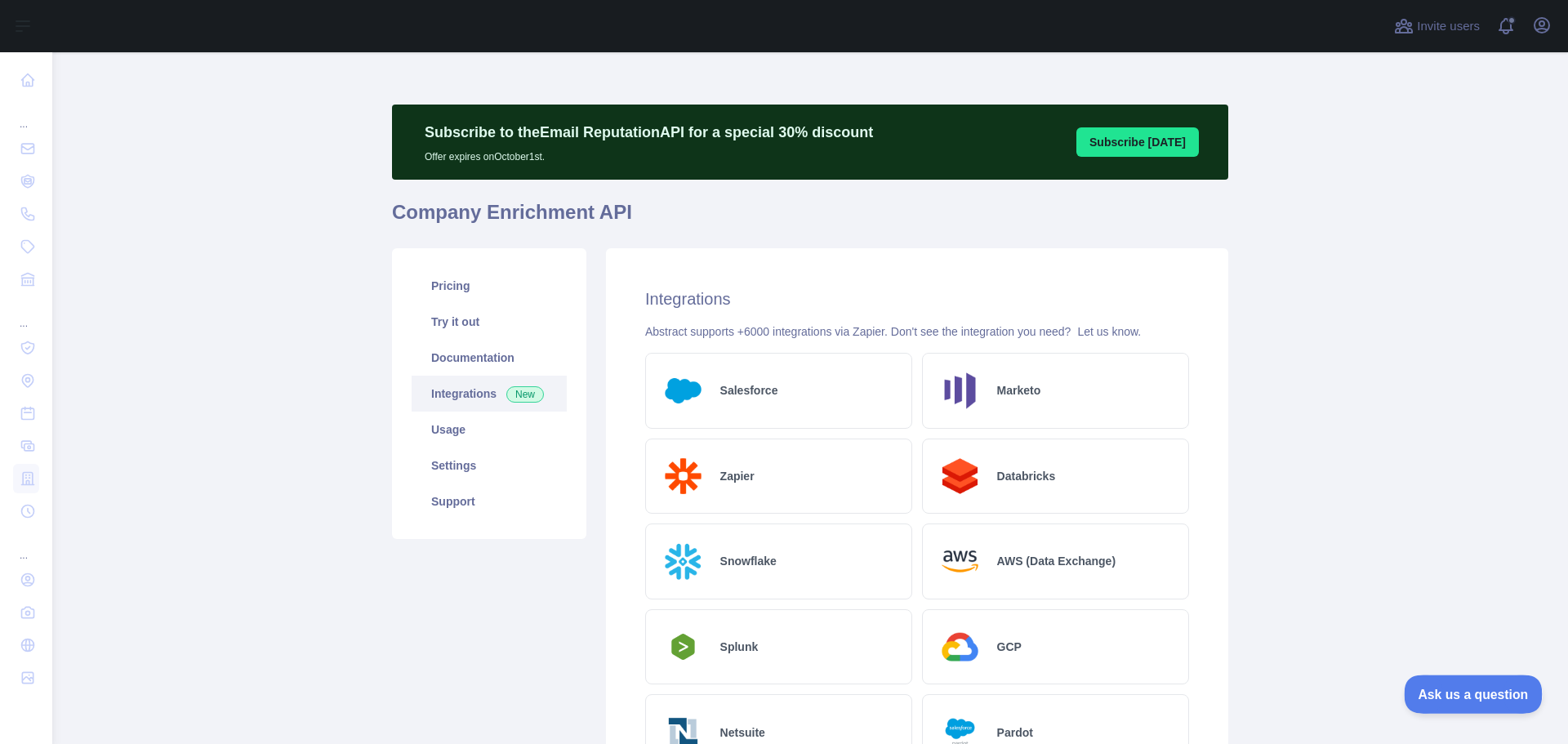
click at [1459, 693] on span "Ask us a question" at bounding box center [1465, 692] width 122 height 11
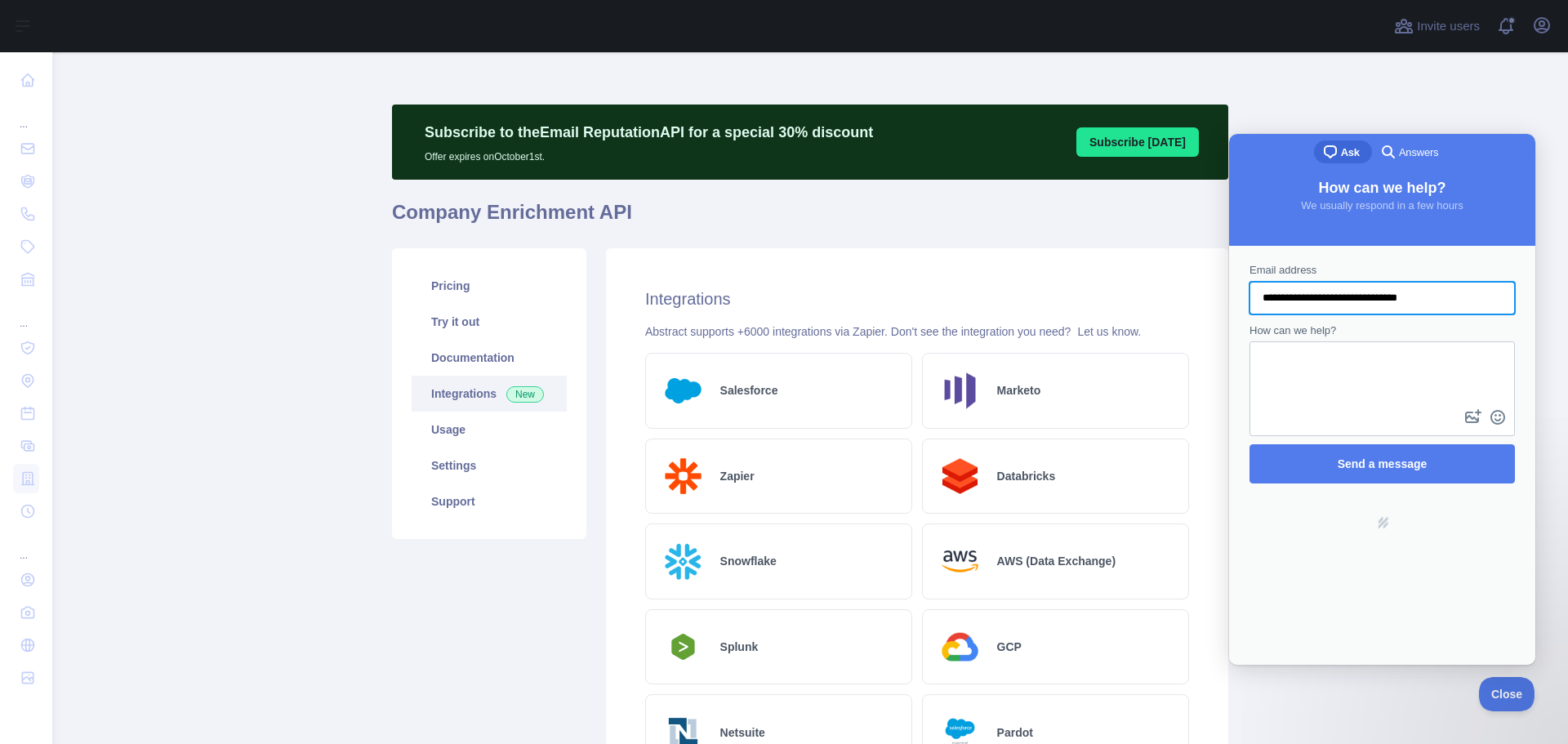
type input "**********"
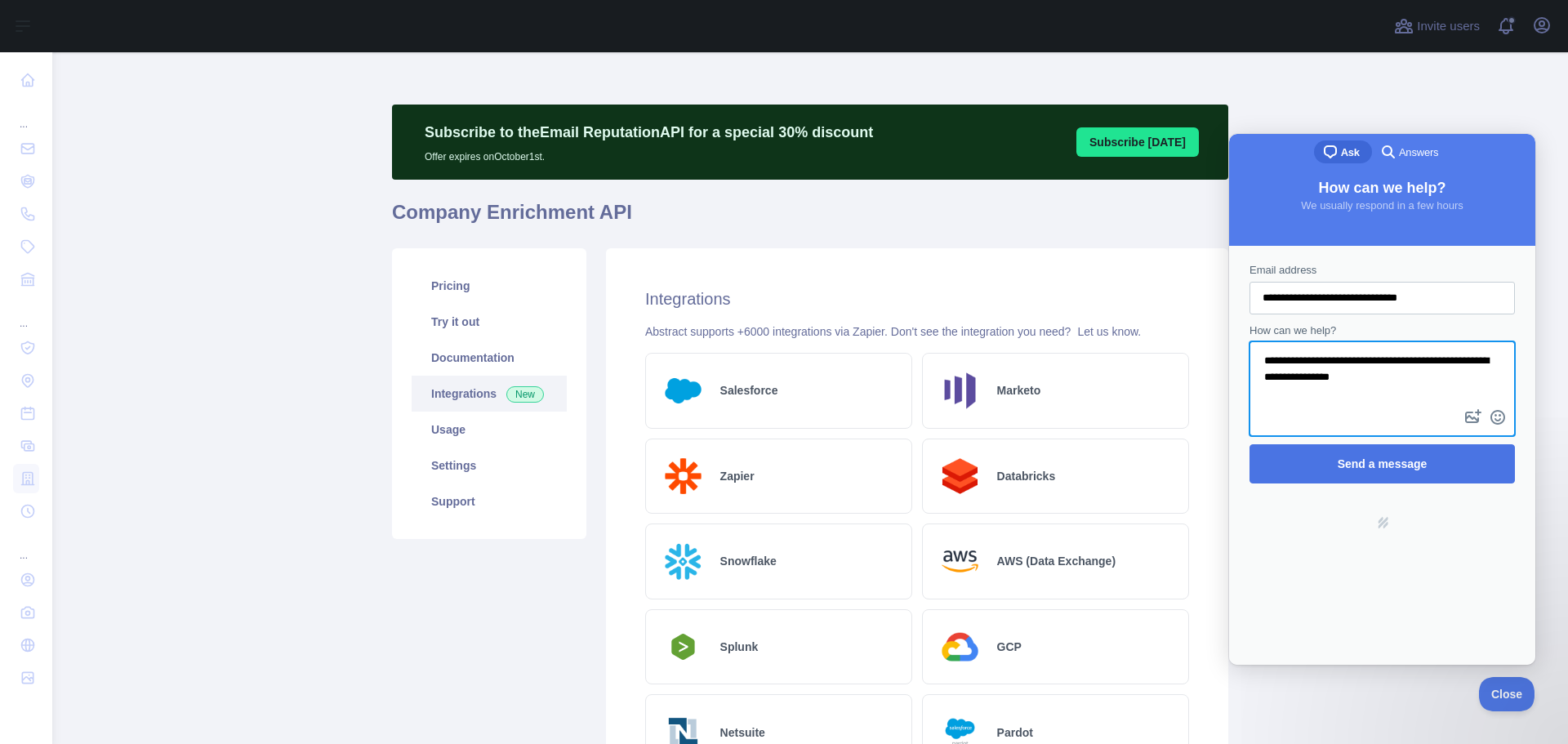
type textarea "**********"
click at [1357, 462] on span "Send a message" at bounding box center [1383, 464] width 90 height 13
